Goal: Task Accomplishment & Management: Use online tool/utility

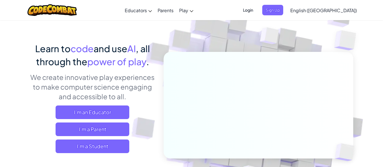
scroll to position [57, 0]
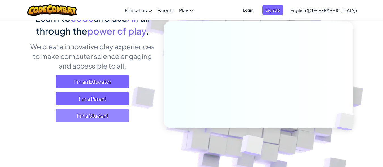
click at [75, 119] on span "I'm a Student" at bounding box center [93, 116] width 74 height 14
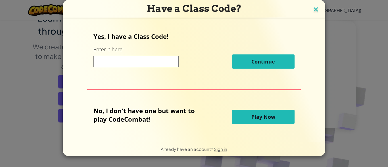
click at [314, 8] on img at bounding box center [315, 10] width 7 height 9
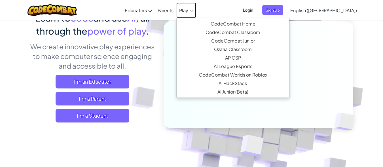
click at [188, 10] on span "Play" at bounding box center [183, 10] width 9 height 6
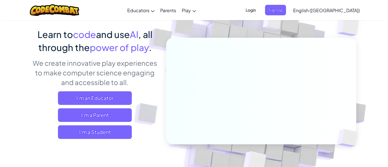
scroll to position [57, 0]
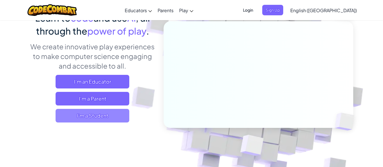
click at [103, 116] on span "I'm a Student" at bounding box center [93, 116] width 74 height 14
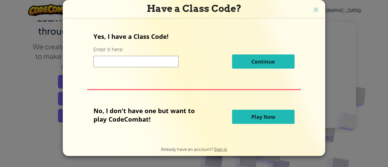
click at [245, 119] on button "Play Now" at bounding box center [263, 117] width 62 height 14
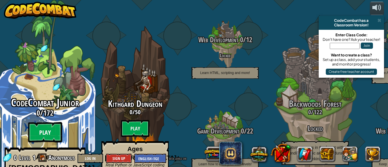
click at [45, 122] on btn "Play" at bounding box center [45, 132] width 34 height 20
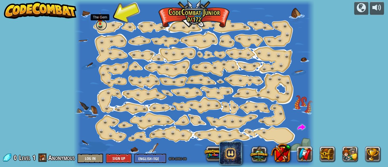
click at [100, 25] on link at bounding box center [101, 24] width 11 height 11
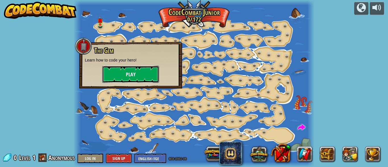
click at [119, 77] on button "Play" at bounding box center [130, 74] width 57 height 17
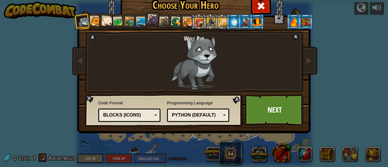
click at [153, 114] on div "Blocks (Icons)" at bounding box center [129, 115] width 55 height 9
click at [199, 117] on div "Python (Default)" at bounding box center [196, 115] width 49 height 7
click at [133, 62] on div "Wolf Pup" at bounding box center [193, 62] width 149 height 55
drag, startPoint x: 205, startPoint y: 58, endPoint x: 61, endPoint y: 27, distance: 147.4
click at [193, 60] on div "Wolf Pup" at bounding box center [193, 62] width 149 height 55
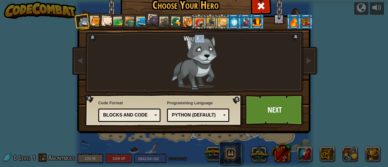
click at [92, 20] on div at bounding box center [95, 21] width 10 height 10
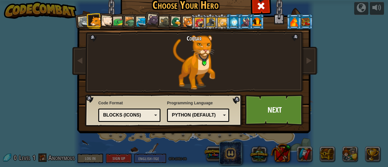
click at [106, 18] on div at bounding box center [106, 21] width 11 height 11
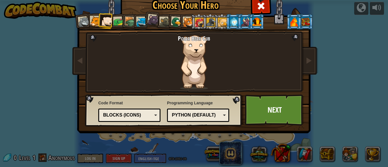
click at [117, 18] on div at bounding box center [118, 22] width 10 height 10
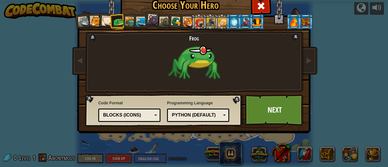
click at [167, 22] on li at bounding box center [175, 21] width 16 height 16
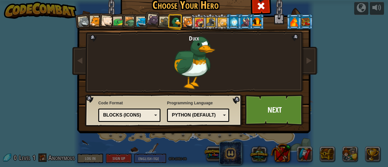
click at [160, 21] on div at bounding box center [165, 22] width 10 height 10
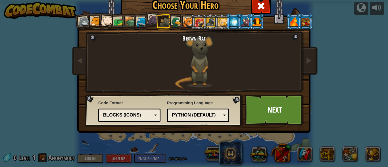
click at [148, 21] on div at bounding box center [153, 19] width 11 height 11
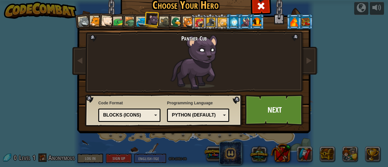
click at [167, 20] on li at bounding box center [175, 21] width 16 height 16
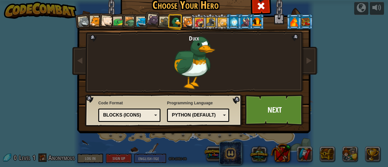
click at [161, 22] on div at bounding box center [165, 22] width 10 height 10
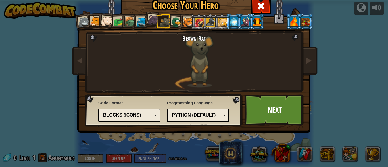
click at [128, 23] on div at bounding box center [130, 22] width 11 height 11
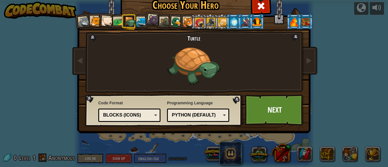
click at [138, 23] on div at bounding box center [141, 22] width 10 height 10
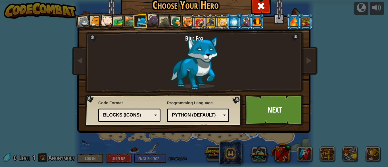
click at [249, 20] on li at bounding box center [256, 22] width 15 height 16
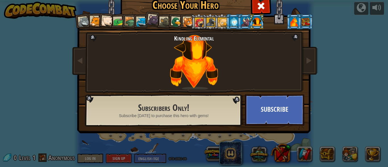
click at [237, 18] on li at bounding box center [244, 22] width 15 height 16
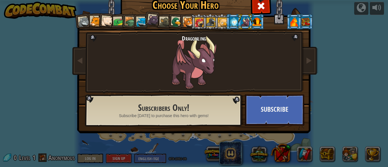
click at [218, 23] on div at bounding box center [222, 22] width 9 height 9
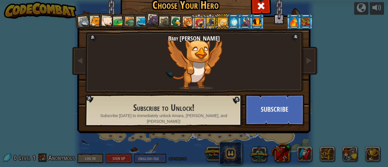
click at [180, 23] on li at bounding box center [186, 22] width 15 height 16
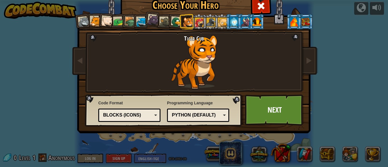
click at [160, 21] on div at bounding box center [165, 22] width 10 height 10
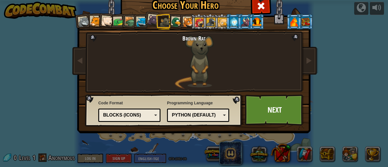
click at [113, 20] on div at bounding box center [118, 22] width 10 height 10
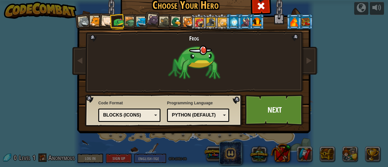
click at [152, 21] on div at bounding box center [153, 19] width 11 height 11
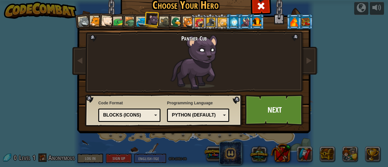
click at [161, 21] on div at bounding box center [165, 22] width 10 height 10
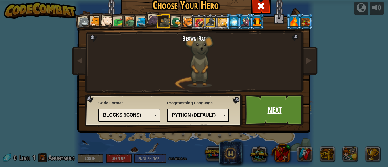
click at [267, 107] on link "Next" at bounding box center [274, 109] width 59 height 31
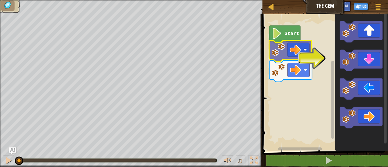
click at [297, 50] on div "Start" at bounding box center [323, 81] width 127 height 140
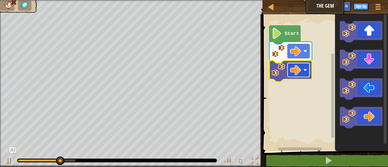
click at [300, 72] on image "Blockly Workspace" at bounding box center [295, 69] width 11 height 11
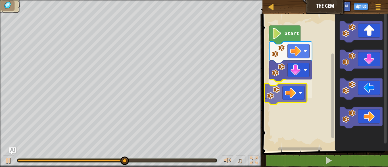
click at [296, 96] on div "Start" at bounding box center [323, 81] width 127 height 140
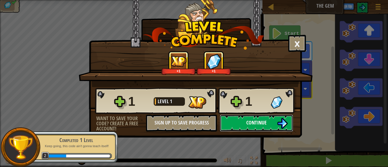
click at [246, 124] on span "Continue" at bounding box center [256, 122] width 20 height 7
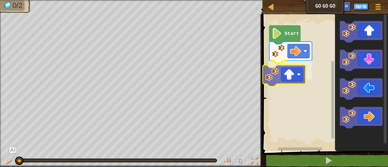
click at [296, 79] on div "Start" at bounding box center [323, 81] width 127 height 140
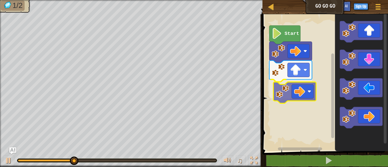
click at [294, 94] on div "Start" at bounding box center [323, 81] width 127 height 140
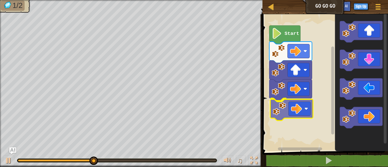
click at [290, 108] on div "Start" at bounding box center [323, 81] width 127 height 140
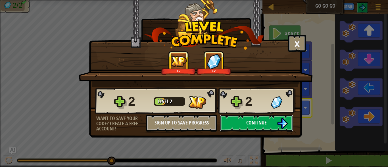
click at [241, 121] on button "Continue" at bounding box center [256, 123] width 73 height 17
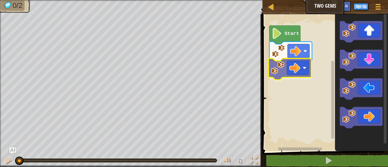
click at [290, 71] on div "Start" at bounding box center [323, 81] width 127 height 140
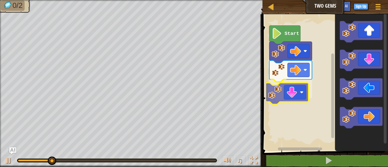
click at [293, 92] on div "Start" at bounding box center [323, 81] width 127 height 140
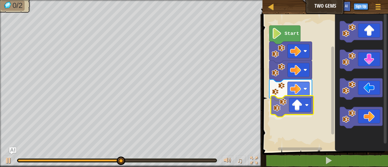
click at [300, 106] on div "Start" at bounding box center [323, 81] width 127 height 140
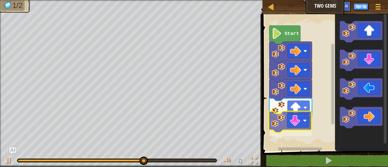
click at [295, 119] on div "Start" at bounding box center [323, 81] width 127 height 140
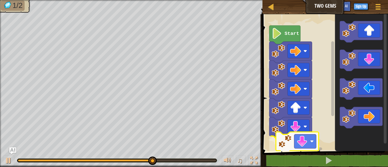
click at [298, 143] on div "Start" at bounding box center [323, 81] width 127 height 140
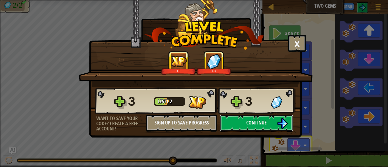
click at [255, 120] on span "Continue" at bounding box center [256, 122] width 20 height 7
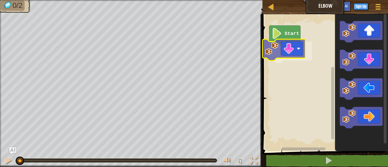
click at [282, 50] on div "Start" at bounding box center [323, 81] width 127 height 140
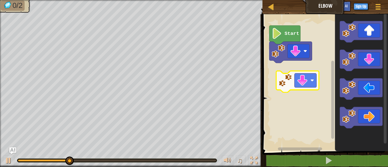
click at [298, 81] on div "Start" at bounding box center [323, 81] width 127 height 140
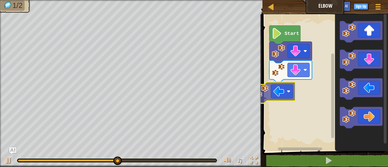
click at [274, 93] on div "Start" at bounding box center [323, 81] width 127 height 140
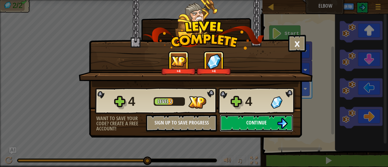
click at [259, 122] on span "Continue" at bounding box center [256, 122] width 20 height 7
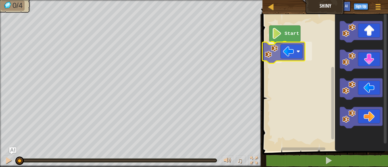
click at [280, 55] on div "Start" at bounding box center [323, 81] width 127 height 140
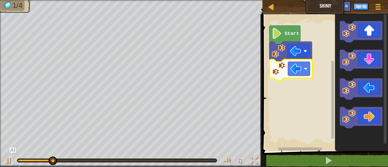
click at [287, 74] on div "Start" at bounding box center [323, 81] width 127 height 140
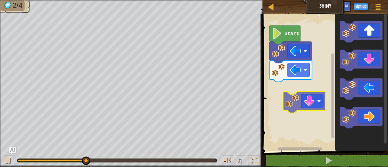
click at [292, 94] on div "Start" at bounding box center [323, 81] width 127 height 140
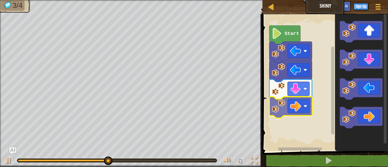
click at [302, 112] on div "Start" at bounding box center [323, 81] width 127 height 140
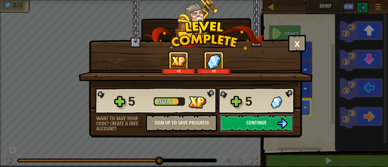
click at [239, 121] on button "Continue" at bounding box center [256, 123] width 73 height 17
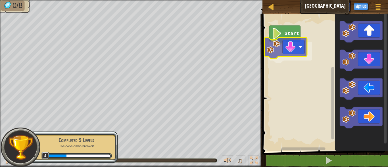
click at [279, 50] on div "Start" at bounding box center [323, 81] width 127 height 140
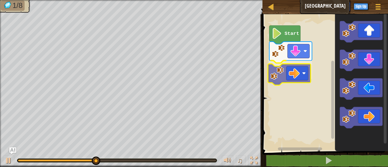
click at [295, 73] on div "Start" at bounding box center [323, 81] width 127 height 140
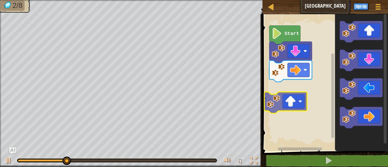
click at [297, 105] on div "Start" at bounding box center [323, 81] width 127 height 140
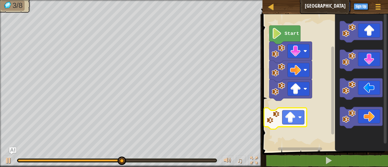
click at [287, 109] on div "Start" at bounding box center [323, 81] width 127 height 140
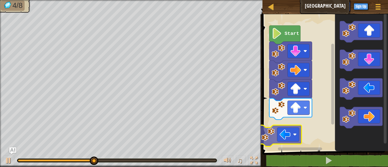
click at [279, 134] on div "Start" at bounding box center [323, 81] width 127 height 140
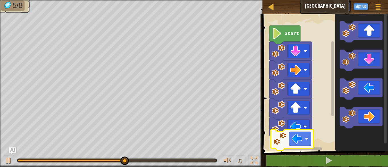
click at [278, 143] on div "Start" at bounding box center [323, 81] width 127 height 140
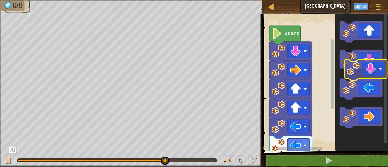
click at [371, 75] on icon "Blockly Workspace" at bounding box center [361, 81] width 53 height 140
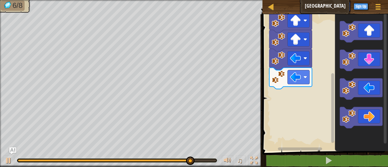
click at [339, 97] on div "Start" at bounding box center [323, 81] width 127 height 140
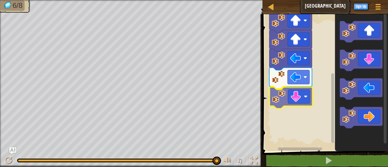
click at [292, 98] on div "Start" at bounding box center [323, 81] width 127 height 140
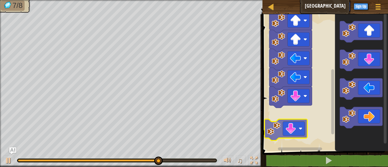
click at [302, 123] on div "Start" at bounding box center [323, 81] width 127 height 140
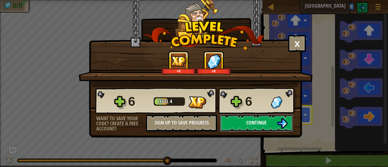
click at [237, 121] on button "Continue" at bounding box center [256, 123] width 73 height 17
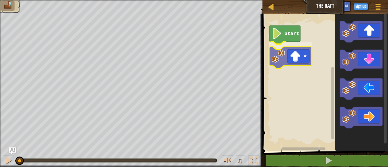
click at [289, 62] on div "Start" at bounding box center [323, 81] width 127 height 140
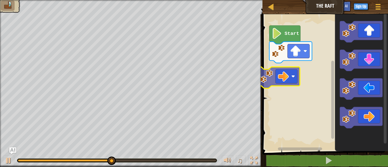
click at [270, 76] on div "Start" at bounding box center [323, 81] width 127 height 140
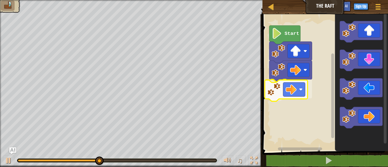
click at [278, 87] on div "Start" at bounding box center [323, 81] width 127 height 140
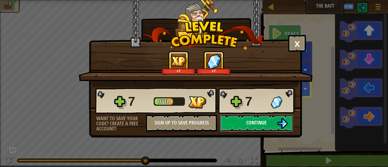
click at [243, 124] on button "Continue" at bounding box center [256, 123] width 73 height 17
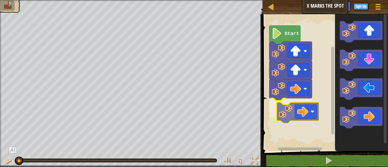
click at [306, 113] on div "Start" at bounding box center [323, 81] width 127 height 140
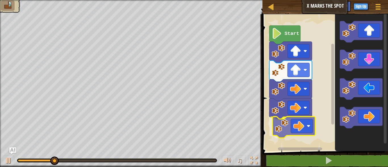
click at [289, 133] on div "Start" at bounding box center [323, 81] width 127 height 140
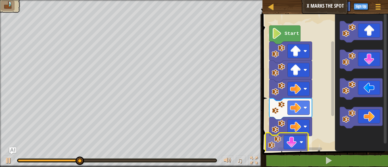
click at [290, 142] on div "Start" at bounding box center [323, 81] width 127 height 140
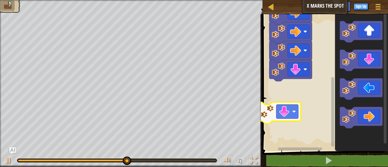
click at [294, 114] on div "Start" at bounding box center [323, 81] width 127 height 140
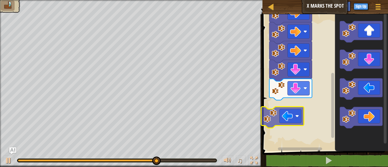
click at [292, 108] on div "Start" at bounding box center [323, 81] width 127 height 140
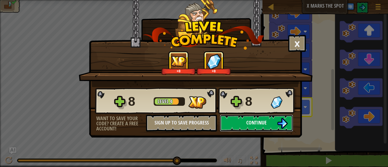
click at [242, 122] on button "Continue" at bounding box center [256, 123] width 73 height 17
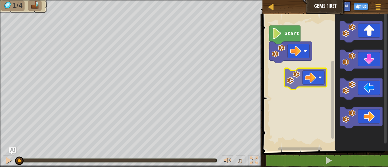
click at [296, 73] on div "Start" at bounding box center [323, 81] width 127 height 140
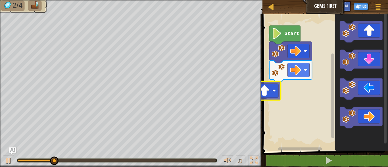
click at [274, 96] on div "Start" at bounding box center [323, 81] width 127 height 140
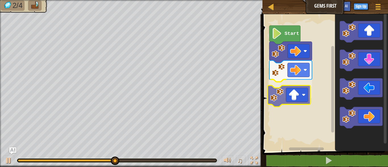
click at [291, 100] on div "Start" at bounding box center [323, 81] width 127 height 140
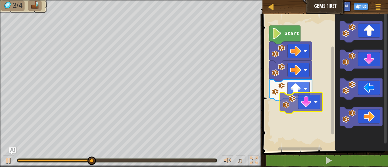
click at [284, 109] on div "Start" at bounding box center [323, 81] width 127 height 140
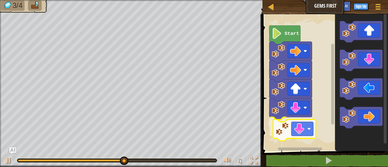
click at [284, 136] on div "Start" at bounding box center [323, 81] width 127 height 140
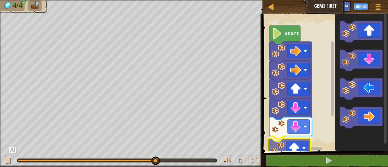
click at [295, 148] on div "Start" at bounding box center [323, 81] width 127 height 140
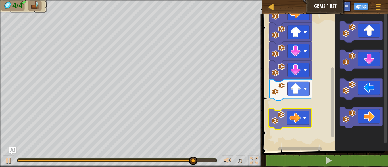
click at [310, 112] on div "Start" at bounding box center [323, 81] width 127 height 140
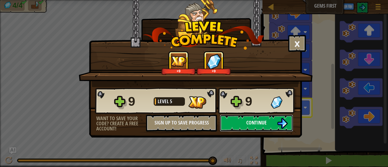
click at [235, 123] on button "Continue" at bounding box center [256, 123] width 73 height 17
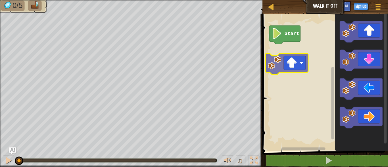
click at [289, 56] on div "Start" at bounding box center [323, 81] width 127 height 140
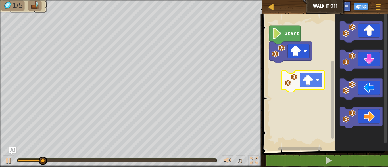
click at [292, 72] on div "Start" at bounding box center [323, 81] width 127 height 140
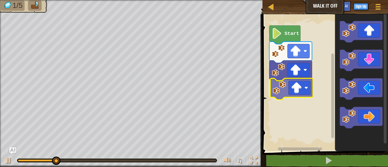
click at [288, 87] on div "Start" at bounding box center [323, 81] width 127 height 140
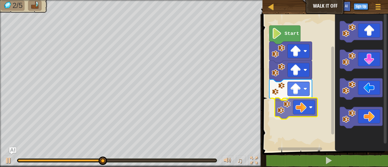
click at [294, 110] on div "Start" at bounding box center [323, 81] width 127 height 140
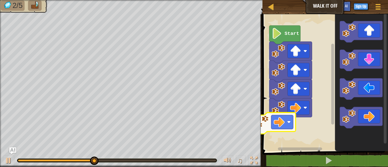
click at [276, 124] on div "Start" at bounding box center [323, 81] width 127 height 140
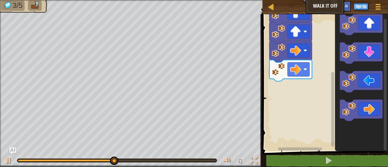
click at [318, 103] on div "Start" at bounding box center [323, 81] width 127 height 140
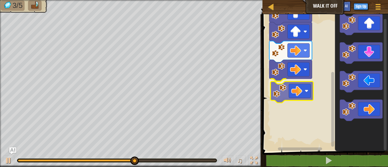
click at [285, 91] on div "Start" at bounding box center [323, 81] width 127 height 140
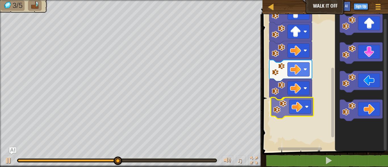
click at [288, 116] on div "Start" at bounding box center [323, 81] width 127 height 140
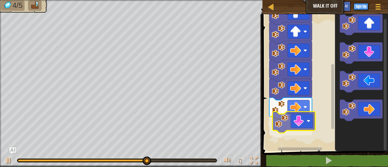
click at [289, 129] on div "Start" at bounding box center [323, 81] width 127 height 140
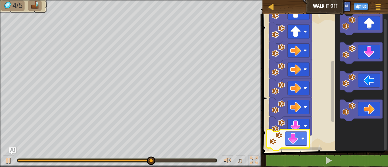
click at [299, 138] on div "Start" at bounding box center [323, 81] width 127 height 140
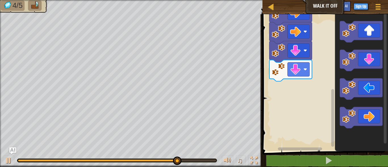
click at [270, 89] on div "Start" at bounding box center [323, 81] width 127 height 140
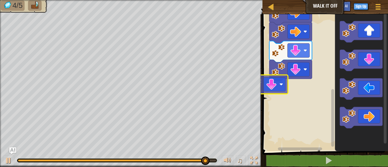
click at [291, 86] on div "Start" at bounding box center [323, 81] width 127 height 140
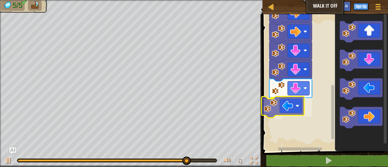
click at [284, 104] on div "Start" at bounding box center [323, 81] width 127 height 140
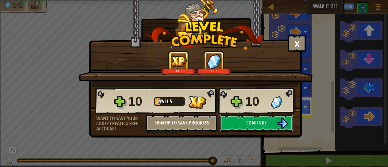
click at [241, 120] on button "Continue" at bounding box center [256, 123] width 73 height 17
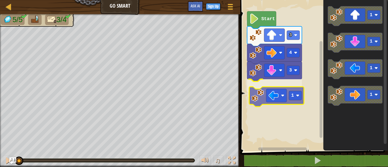
click at [283, 95] on div "4 3 1 3 Start 1 1 1 1 1" at bounding box center [312, 74] width 149 height 154
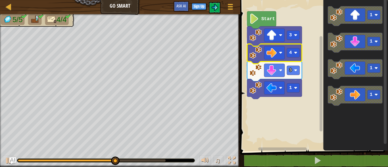
click at [254, 51] on image "Blockly Workspace" at bounding box center [255, 53] width 12 height 12
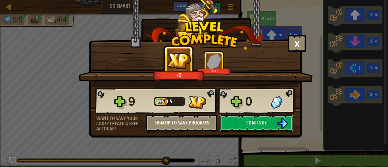
click at [244, 122] on button "Continue" at bounding box center [256, 123] width 73 height 17
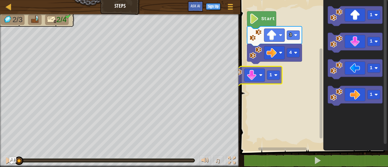
click at [260, 78] on div "4 3 Start 1 1 1 1 1" at bounding box center [312, 74] width 149 height 154
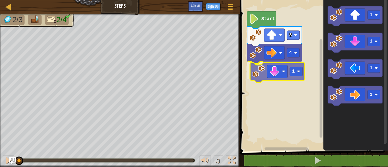
click at [275, 72] on div "4 1 3 Start 1 1 1 1 1" at bounding box center [312, 74] width 149 height 154
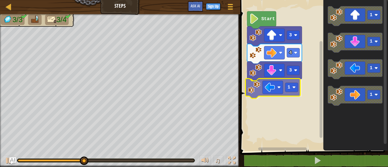
click at [270, 89] on div "Start 3 4 3 1 1 1 1 1 1" at bounding box center [312, 74] width 149 height 154
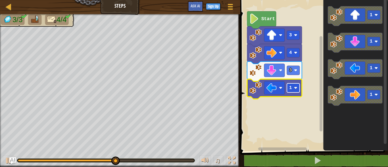
click at [297, 91] on rect "Blockly Workspace" at bounding box center [293, 87] width 13 height 9
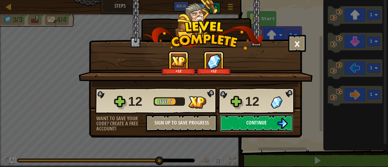
click at [244, 127] on button "Continue" at bounding box center [256, 123] width 73 height 17
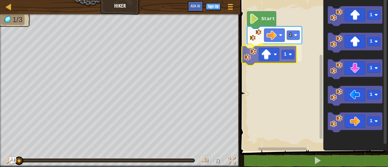
click at [267, 56] on div "2 1 Start 1 1 1 1 1 1" at bounding box center [312, 74] width 149 height 154
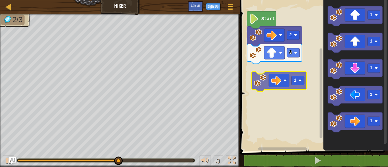
click at [274, 79] on div "Start 2 3 1 1 1 1 1 1" at bounding box center [312, 74] width 149 height 154
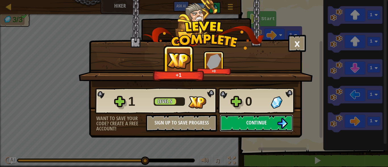
click at [253, 121] on span "Continue" at bounding box center [256, 122] width 20 height 7
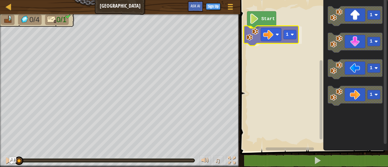
click at [272, 37] on div "Start 1 1 1 1 1 1" at bounding box center [312, 74] width 149 height 154
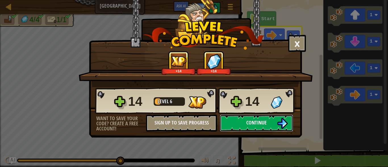
click at [243, 123] on button "Continue" at bounding box center [256, 123] width 73 height 17
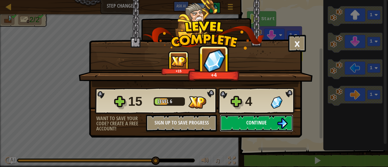
click at [250, 122] on span "Continue" at bounding box center [256, 122] width 20 height 7
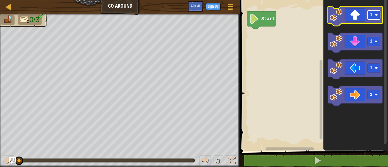
click at [373, 18] on rect "Blockly Workspace" at bounding box center [373, 14] width 13 height 9
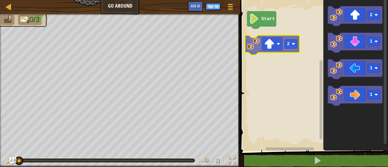
click at [266, 33] on div "Start 2 1 1 1 2" at bounding box center [312, 74] width 149 height 154
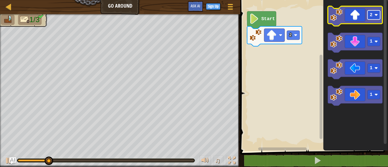
click at [378, 18] on rect "Blockly Workspace" at bounding box center [373, 14] width 13 height 9
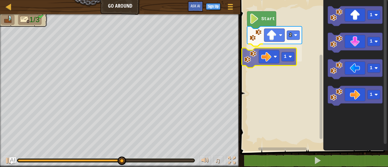
click at [278, 61] on div "Start 2 1 1 1 1 1 1" at bounding box center [312, 74] width 149 height 154
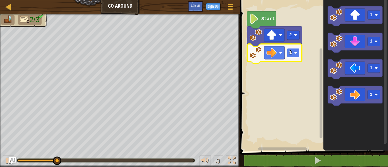
click at [295, 54] on image "Blockly Workspace" at bounding box center [294, 52] width 3 height 3
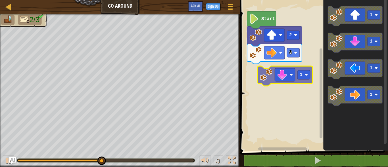
click at [282, 74] on div "Start 2 3 1 1 1 1 1" at bounding box center [312, 74] width 149 height 154
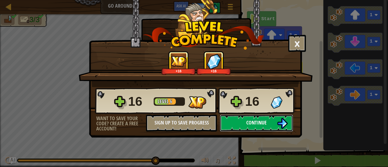
click at [243, 123] on button "Continue" at bounding box center [256, 123] width 73 height 17
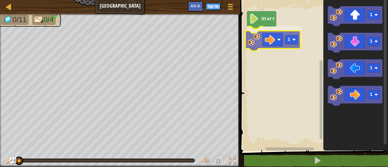
click at [255, 36] on div "Start 1 1 1 1 1 1" at bounding box center [312, 74] width 149 height 154
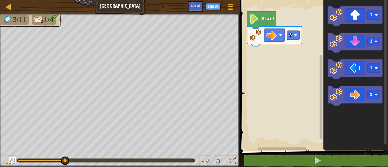
click at [306, 45] on div "Start 3 1 1 1 1" at bounding box center [312, 74] width 149 height 154
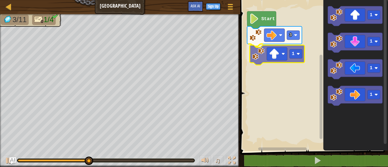
click at [256, 55] on div "Start 3 1 1 1 1 1 1" at bounding box center [312, 74] width 149 height 154
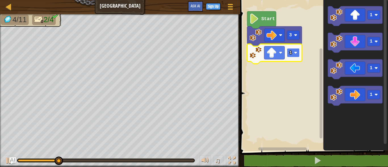
click at [293, 52] on rect "Blockly Workspace" at bounding box center [293, 52] width 13 height 9
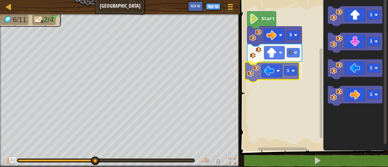
click at [253, 73] on div "Start 3 3 1 1 1 1 1 1" at bounding box center [312, 74] width 149 height 154
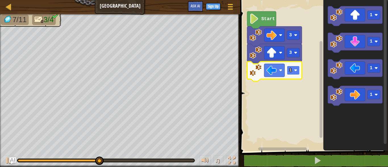
click at [294, 71] on image "Blockly Workspace" at bounding box center [294, 70] width 3 height 3
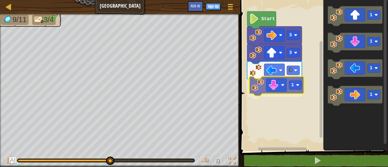
click at [258, 86] on div "Start 3 3 3 1 1 1 1 1 1" at bounding box center [312, 74] width 149 height 154
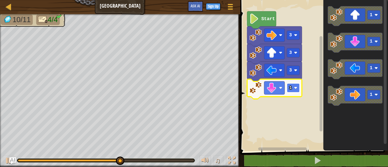
click at [291, 87] on text "1" at bounding box center [290, 87] width 3 height 5
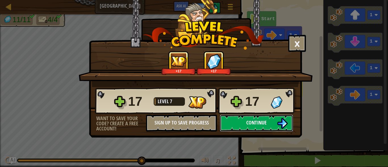
click at [247, 122] on span "Continue" at bounding box center [256, 122] width 20 height 7
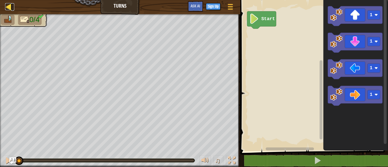
click at [9, 6] on div at bounding box center [8, 6] width 7 height 7
click at [10, 9] on div at bounding box center [8, 6] width 7 height 7
